Goal: Information Seeking & Learning: Learn about a topic

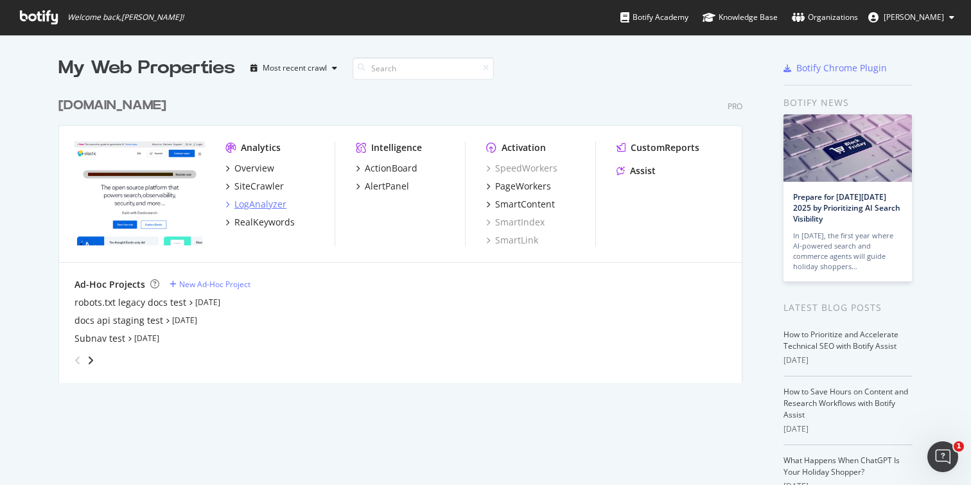
click at [254, 199] on div "LogAnalyzer" at bounding box center [260, 204] width 52 height 13
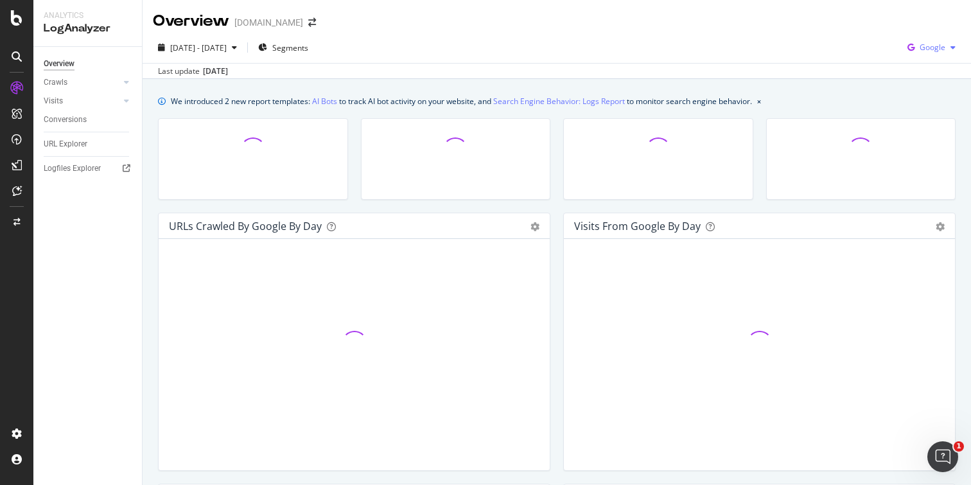
click at [928, 47] on span "Google" at bounding box center [932, 47] width 26 height 11
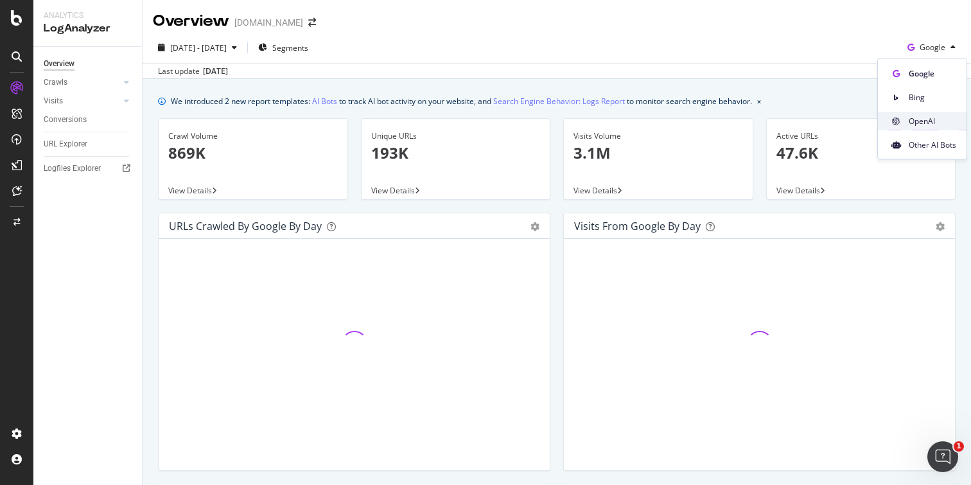
click at [931, 123] on span "OpenAI" at bounding box center [932, 121] width 48 height 12
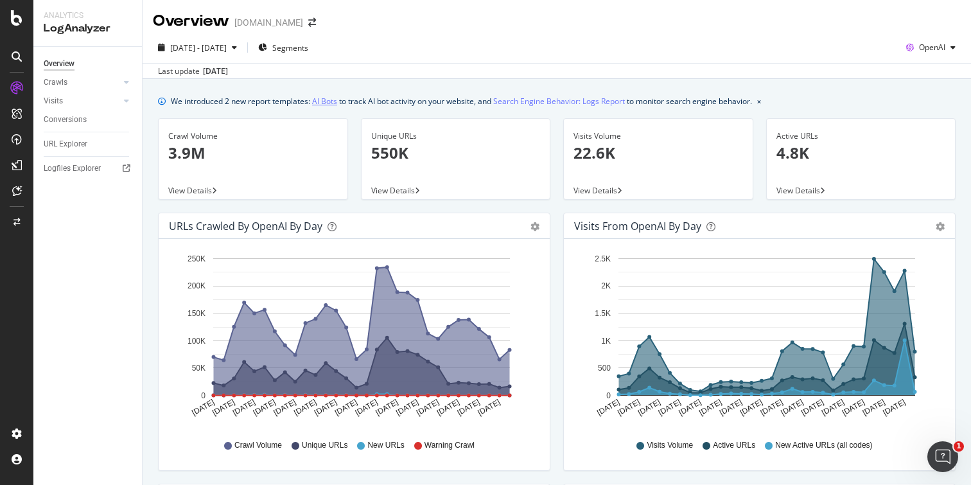
click at [330, 100] on link "AI Bots" at bounding box center [324, 100] width 25 height 13
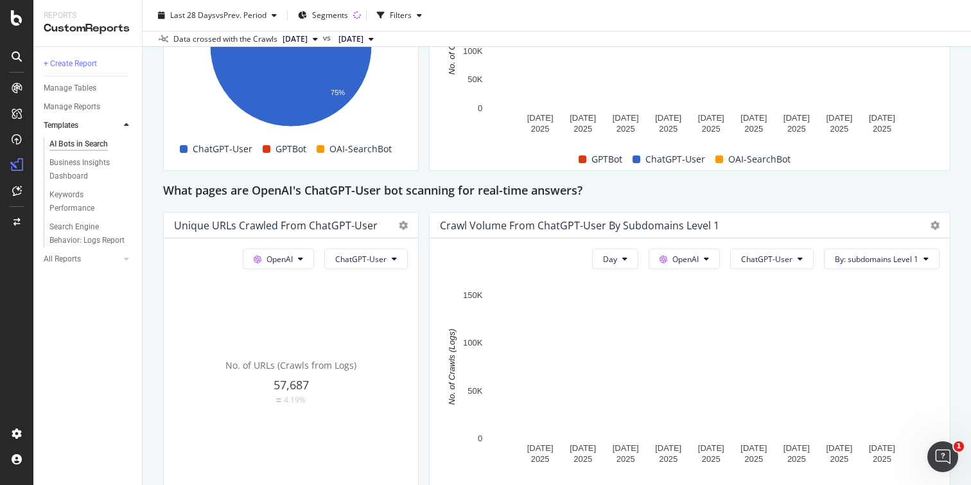
scroll to position [1246, 0]
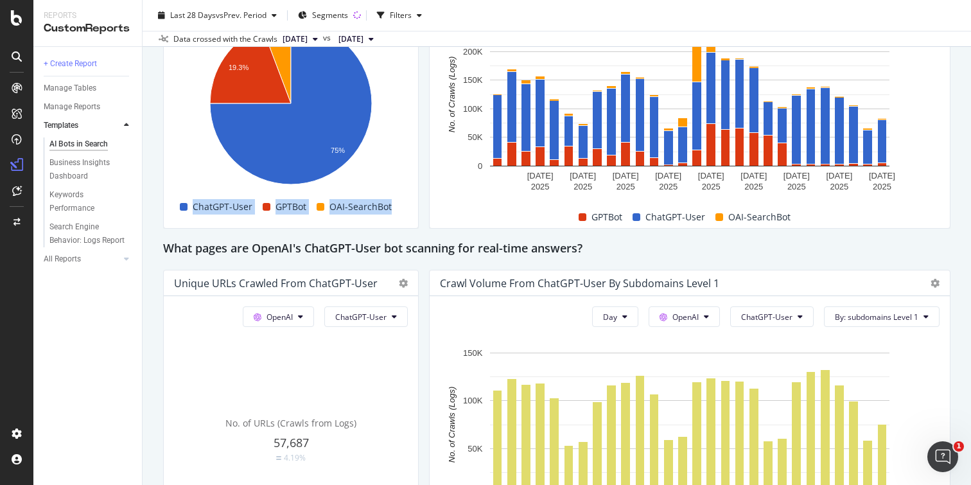
drag, startPoint x: 393, startPoint y: 210, endPoint x: 172, endPoint y: 206, distance: 220.9
click at [172, 206] on div "ChatGPT-User GPTBot OAI-SearchBot" at bounding box center [286, 207] width 234 height 22
copy div "ChatGPT-User GPTBot OAI-SearchBot"
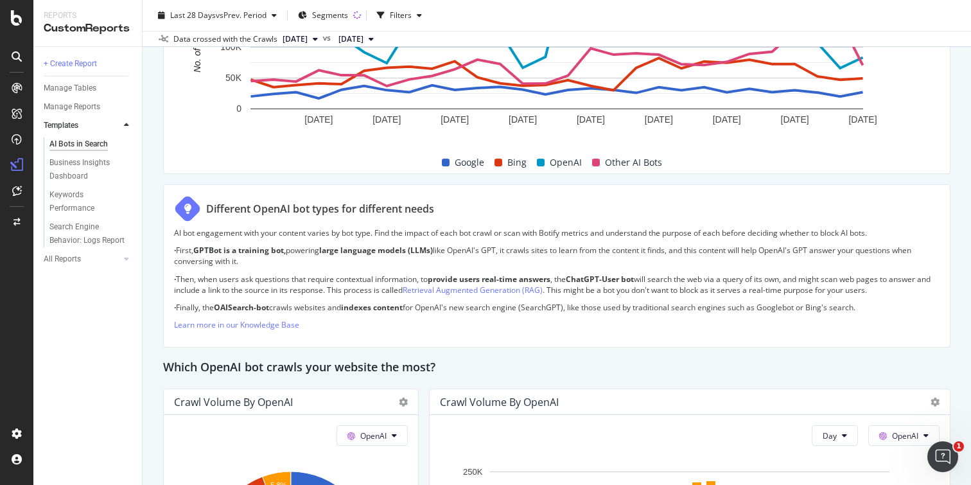
scroll to position [798, 0]
